Goal: Check status: Check status

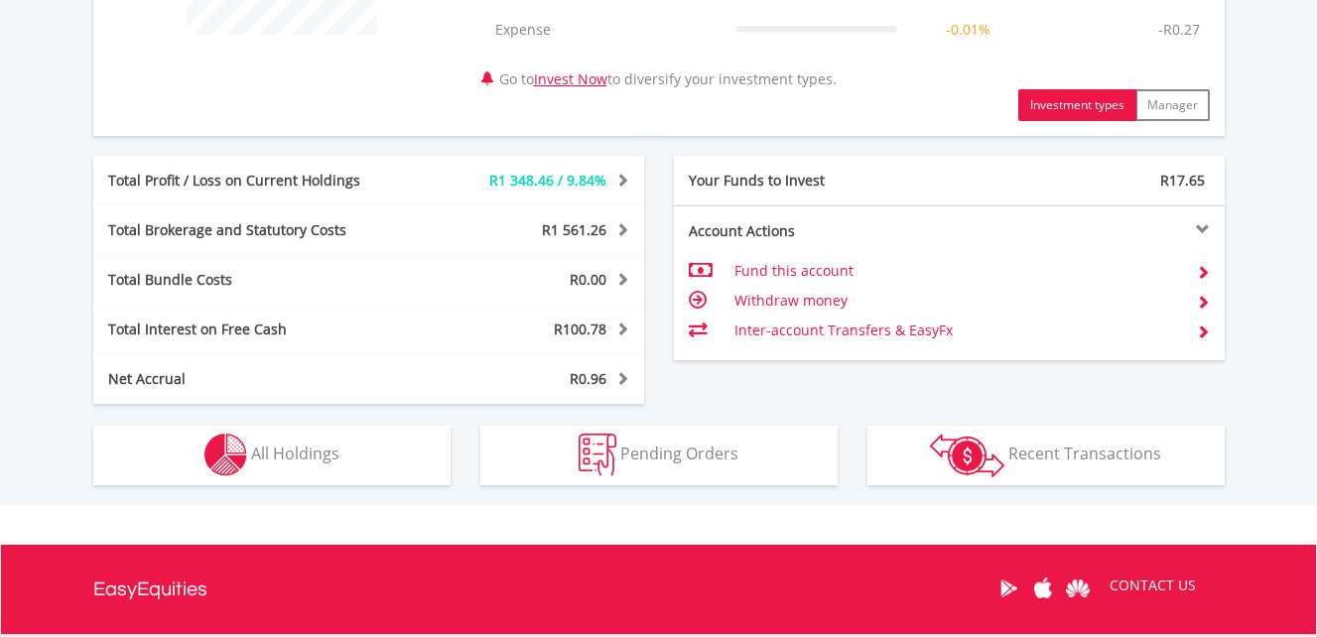
scroll to position [827, 0]
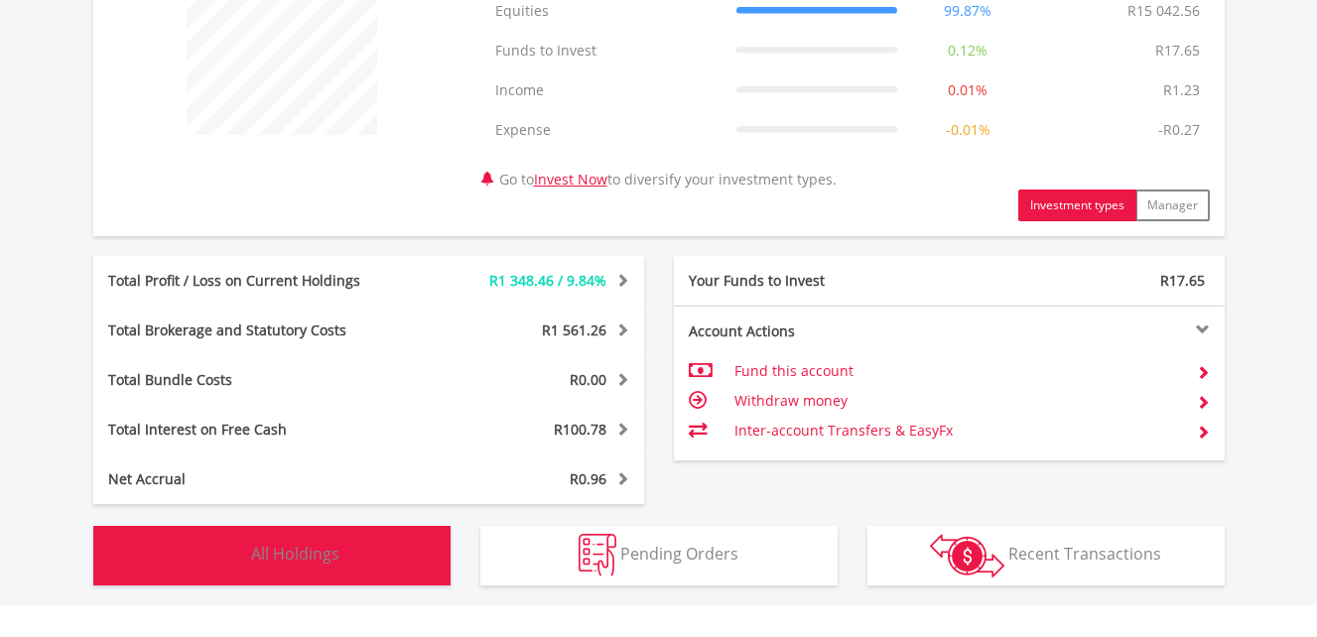
click at [311, 547] on span "All Holdings" at bounding box center [295, 554] width 88 height 22
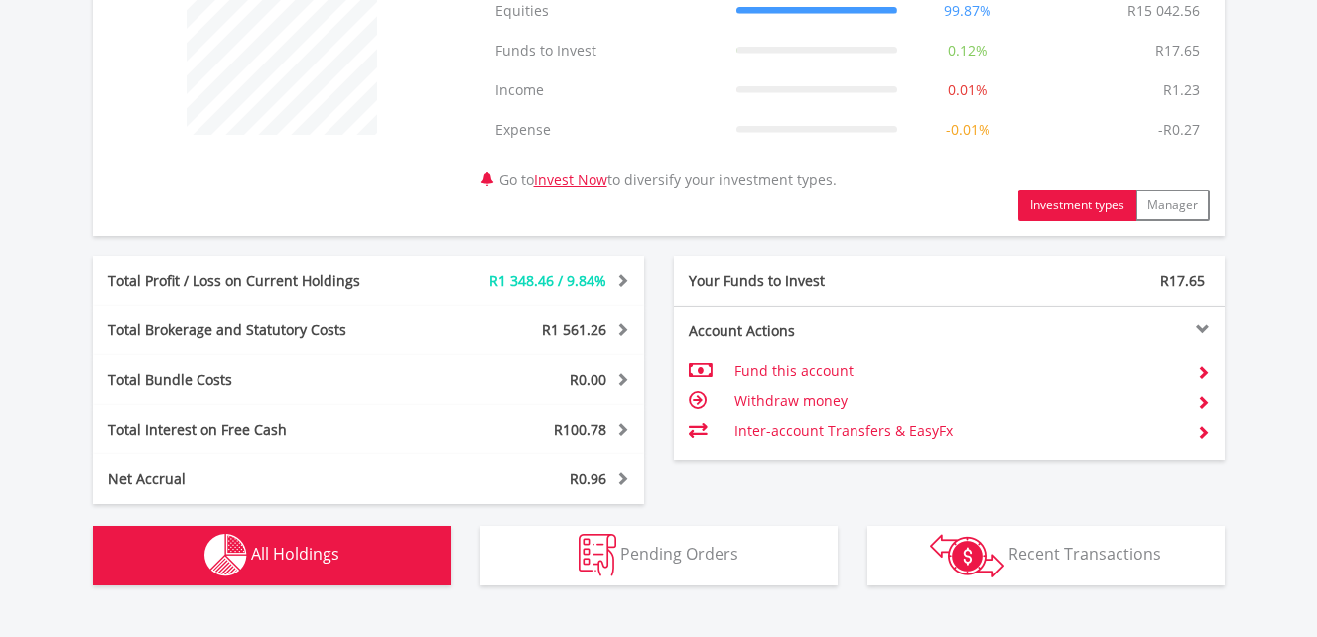
scroll to position [1471, 0]
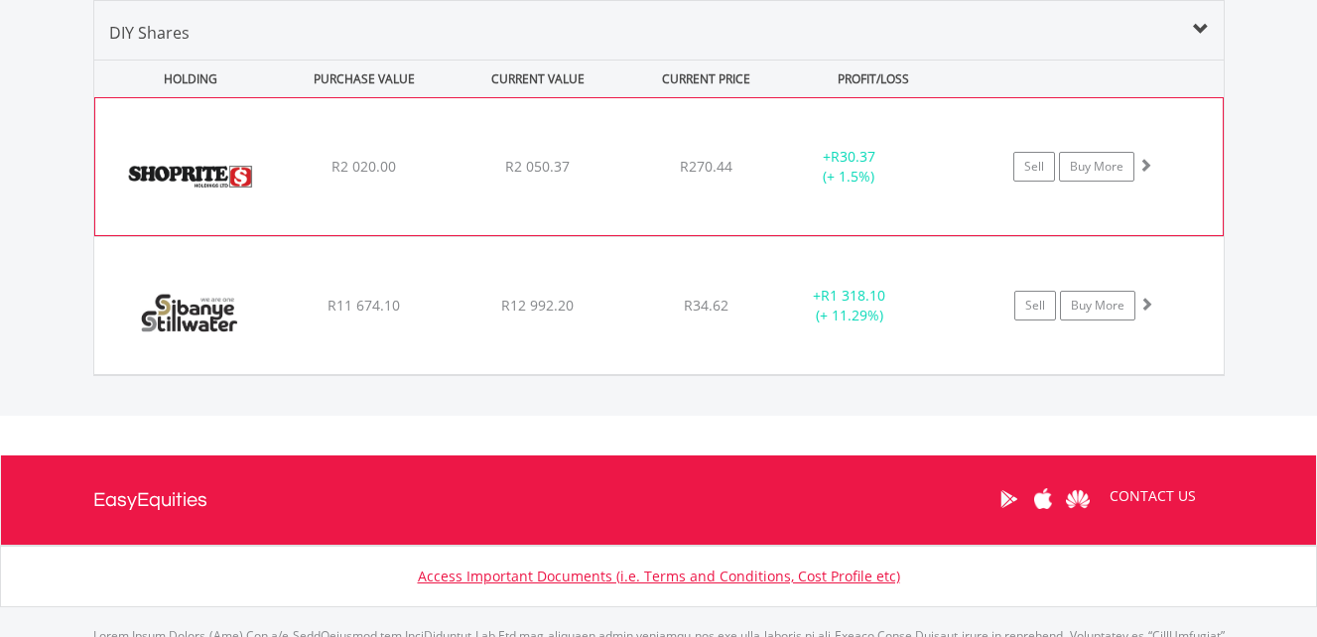
click at [520, 171] on span "R2 050.37" at bounding box center [537, 166] width 64 height 19
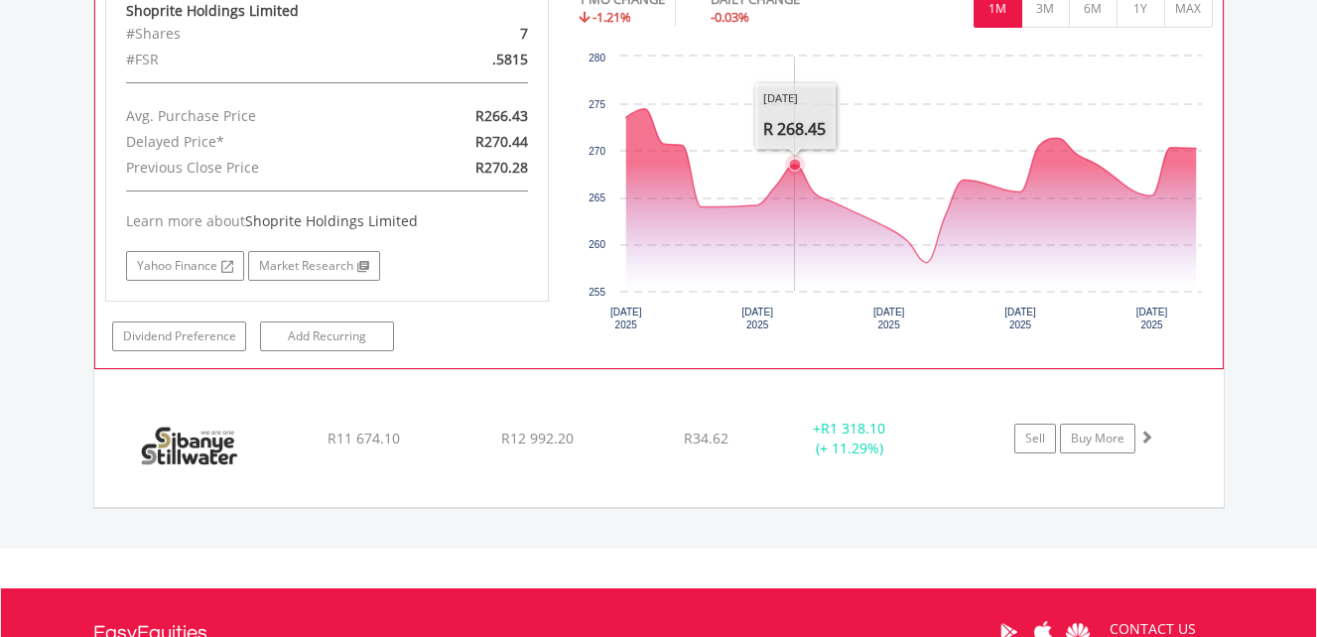
scroll to position [1769, 0]
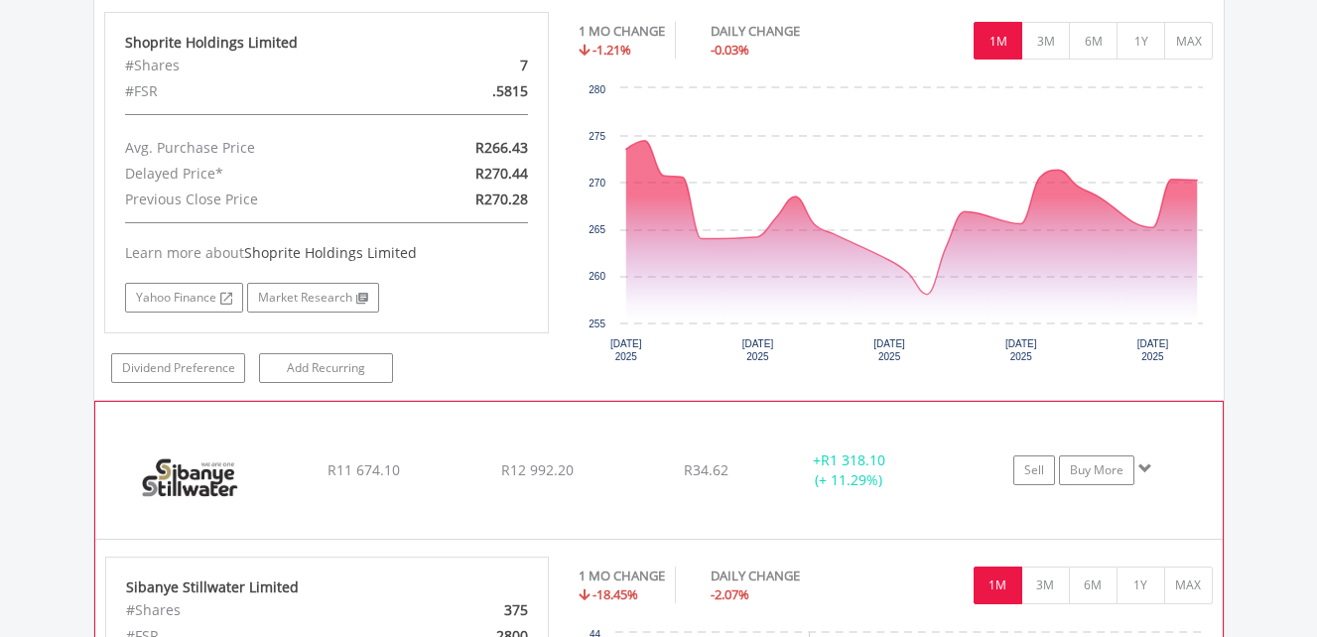
scroll to position [1694, 0]
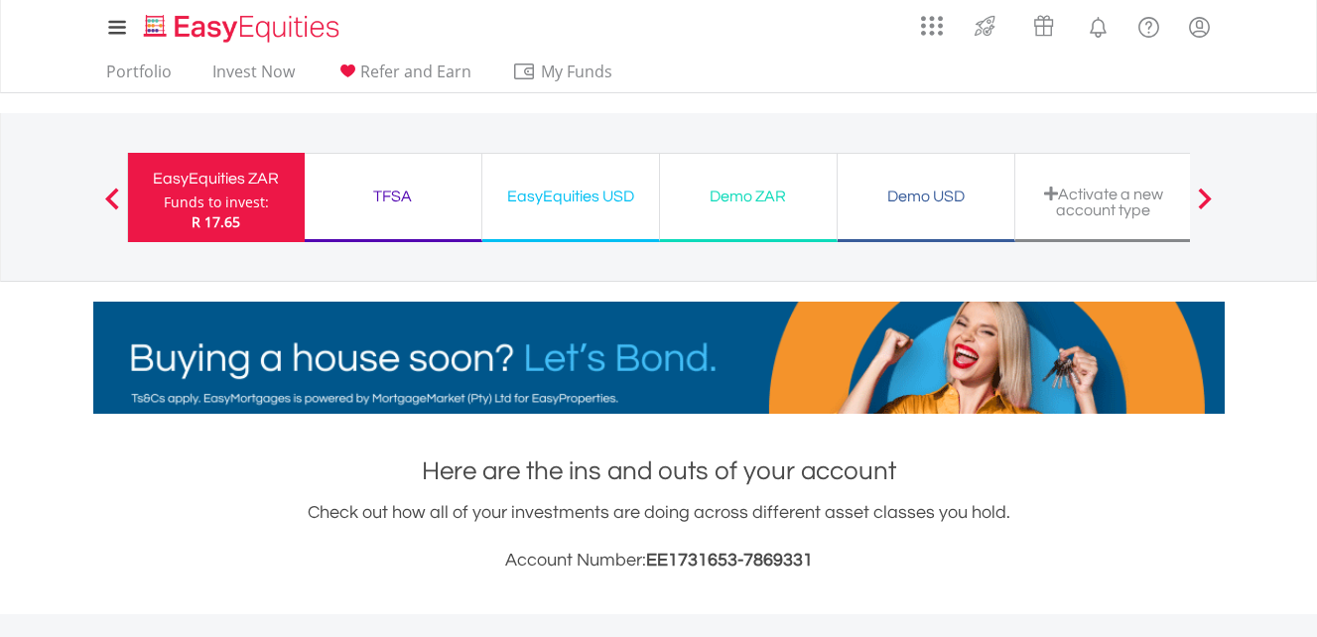
scroll to position [1121, 0]
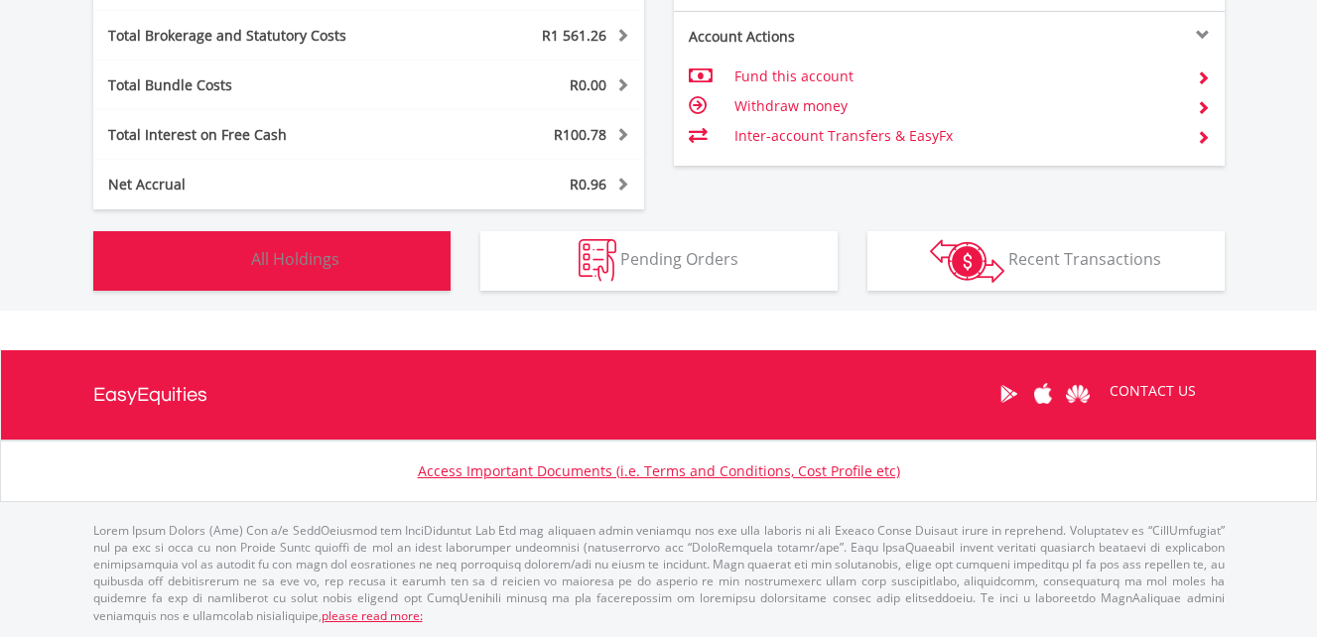
click at [267, 265] on span "All Holdings" at bounding box center [295, 259] width 88 height 22
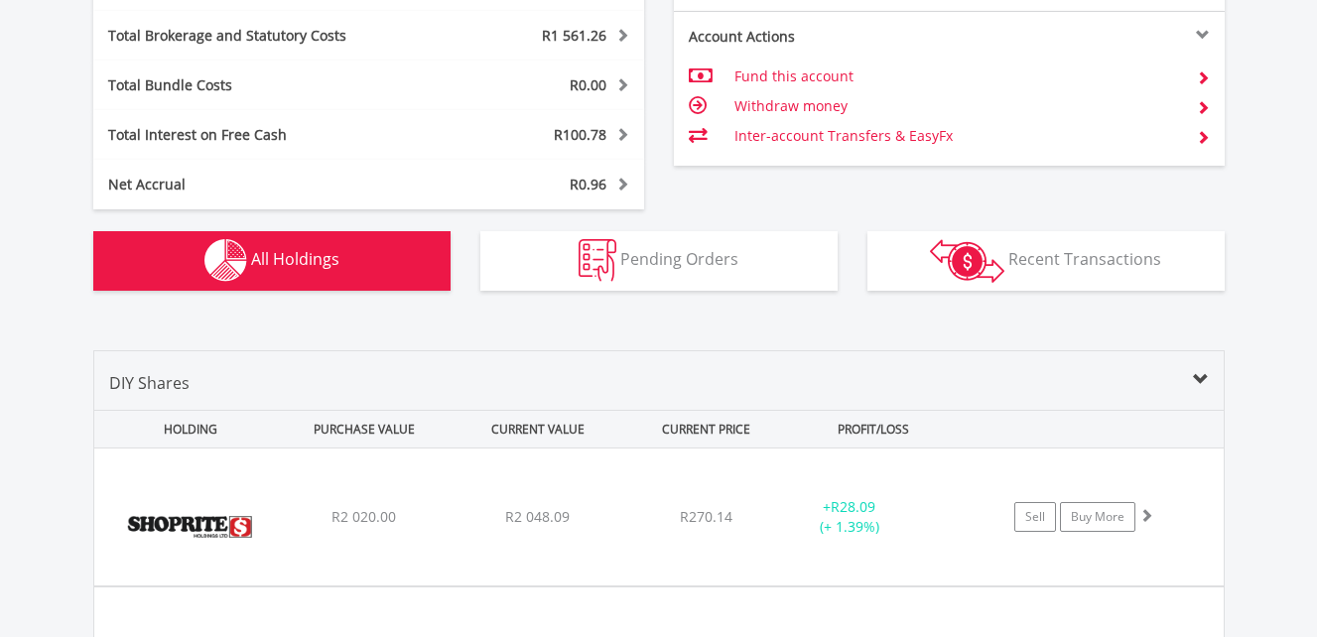
scroll to position [1471, 0]
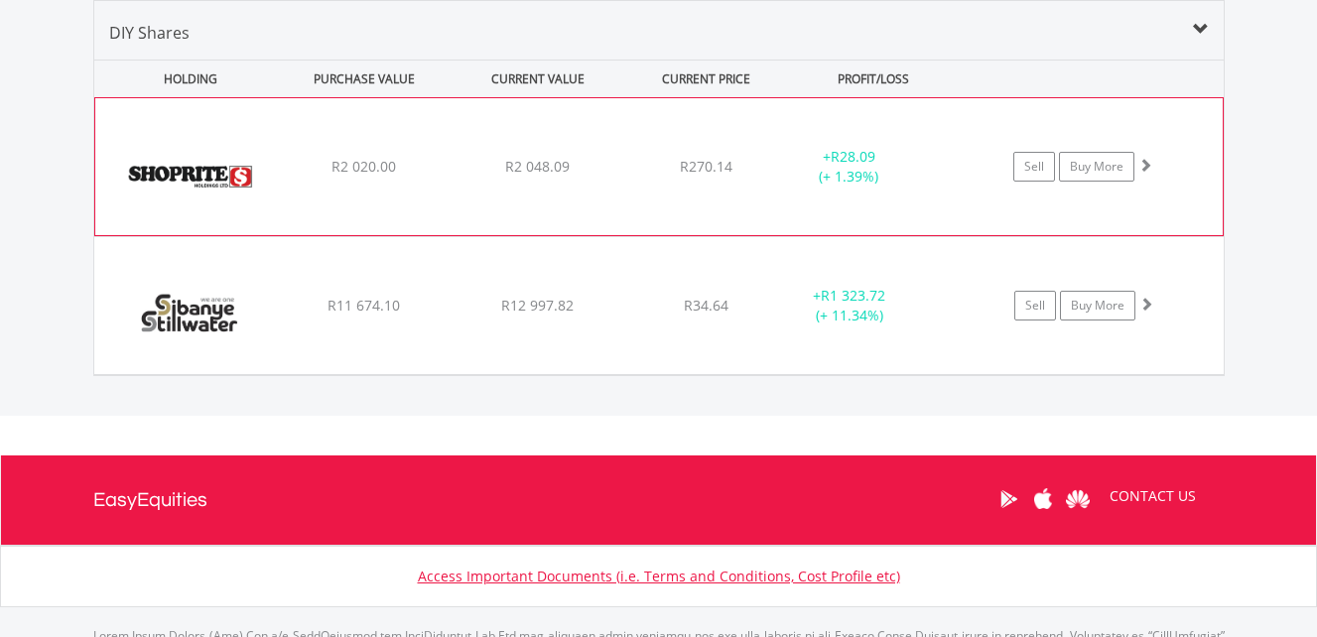
click at [469, 175] on div "R2 048.09" at bounding box center [537, 167] width 169 height 20
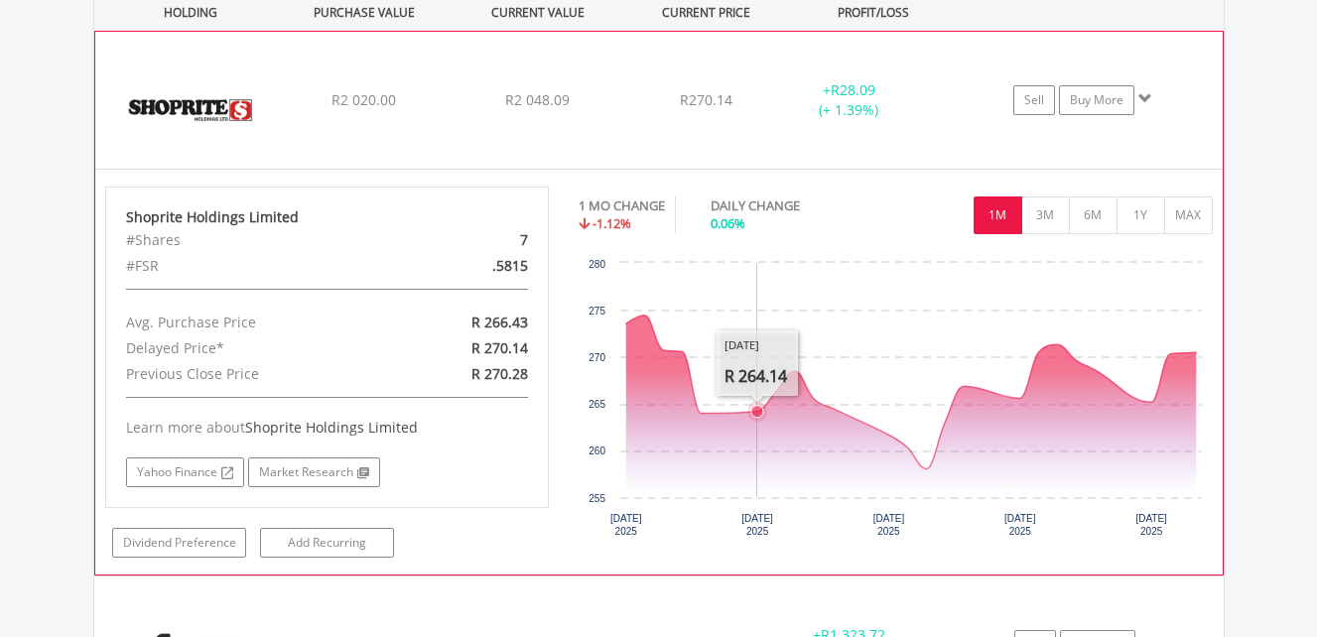
scroll to position [1571, 0]
